Goal: Information Seeking & Learning: Learn about a topic

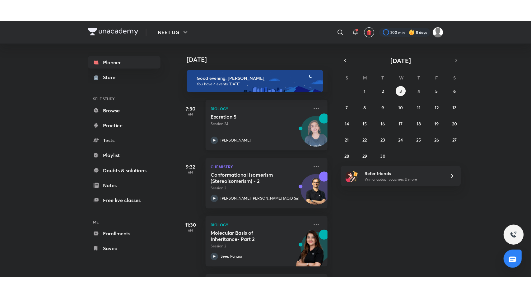
scroll to position [57, 0]
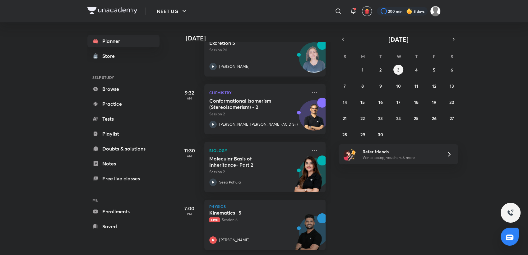
click at [263, 222] on div "Kinematics -5 Live Session 6 [PERSON_NAME]" at bounding box center [258, 227] width 98 height 34
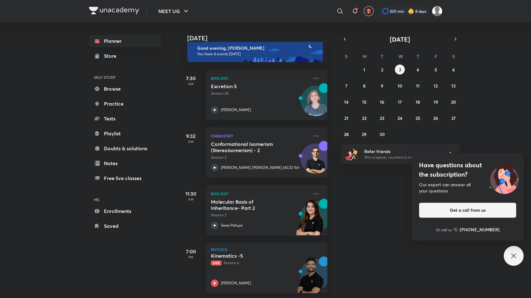
scroll to position [14, 0]
